Goal: Check status

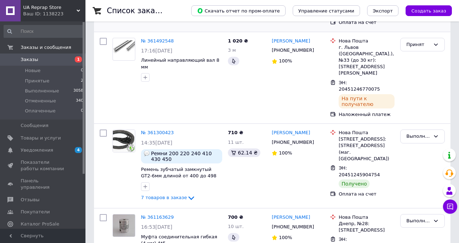
scroll to position [143, 0]
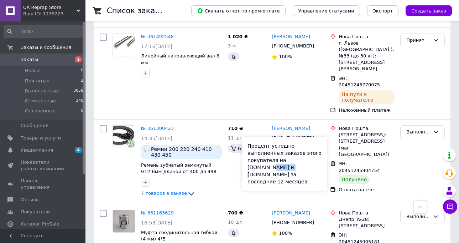
drag, startPoint x: 305, startPoint y: 160, endPoint x: 321, endPoint y: 161, distance: 16.4
click at [322, 161] on div "Процент успешно выполненных заказов этого покупателя на Prom.ua и Bigl.ua за по…" at bounding box center [285, 163] width 86 height 54
copy div "Bigl.ua"
